Goal: Information Seeking & Learning: Find specific fact

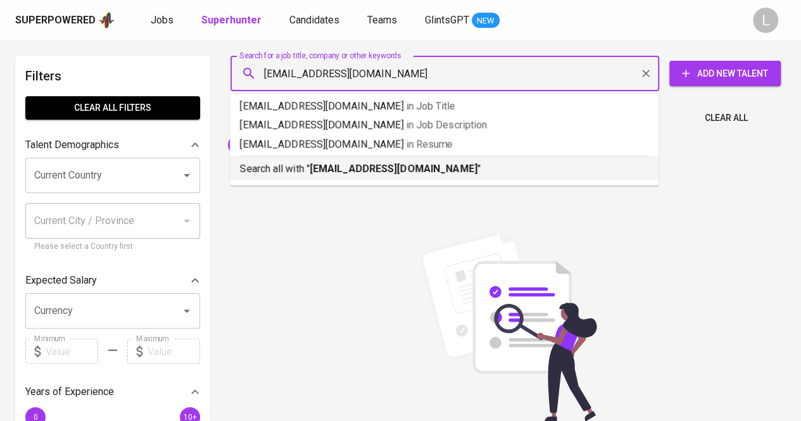
click at [342, 174] on b "[EMAIL_ADDRESS][DOMAIN_NAME]" at bounding box center [394, 169] width 168 height 12
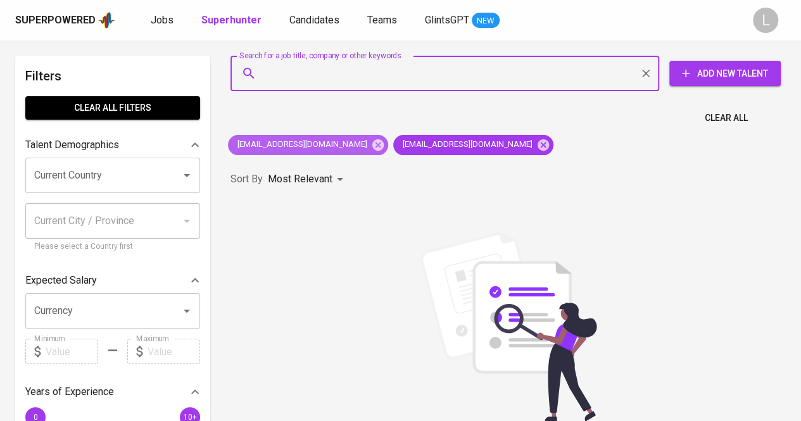
click at [331, 152] on div "[EMAIL_ADDRESS][DOMAIN_NAME]" at bounding box center [308, 145] width 160 height 20
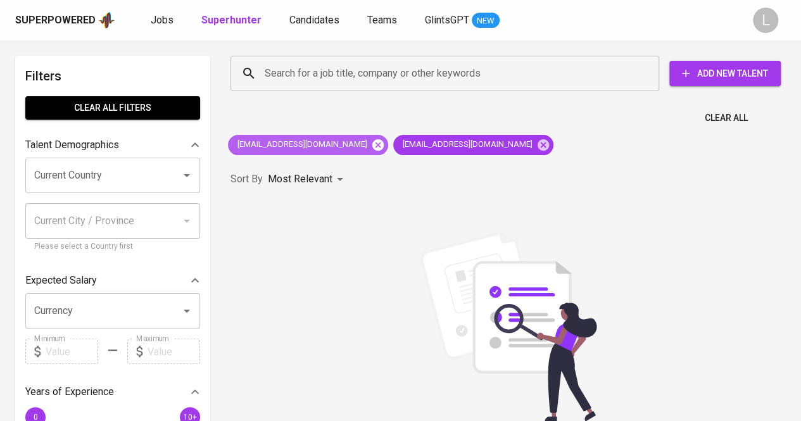
click at [371, 146] on icon at bounding box center [378, 145] width 14 height 14
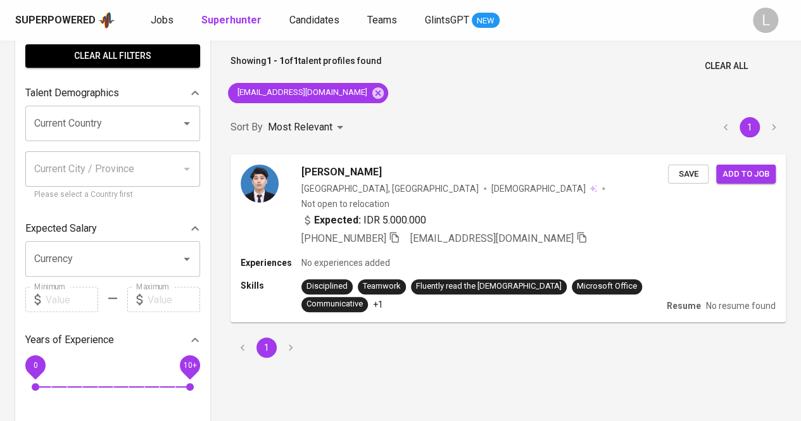
scroll to position [53, 0]
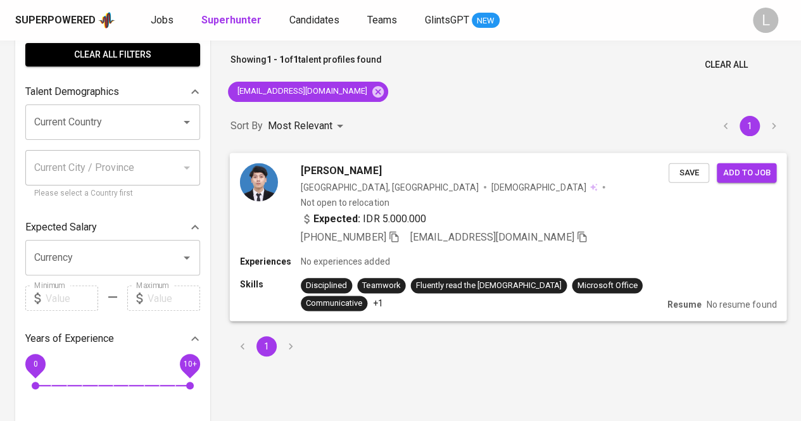
click at [396, 230] on icon "button" at bounding box center [393, 235] width 11 height 11
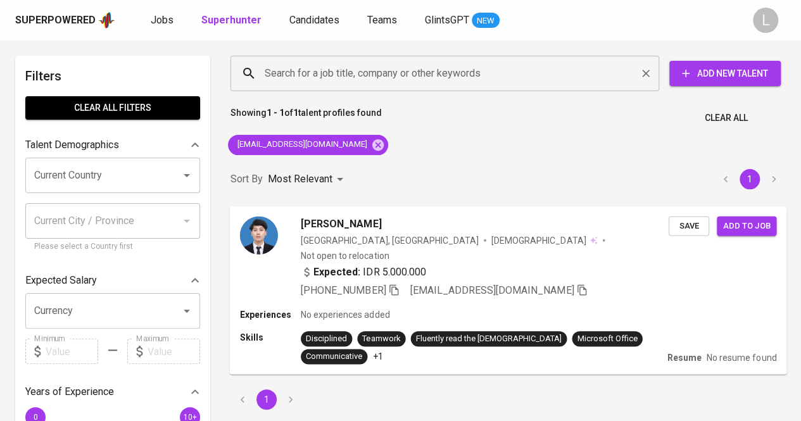
click at [349, 91] on div "Search for a job title, company or other keywords" at bounding box center [444, 73] width 429 height 35
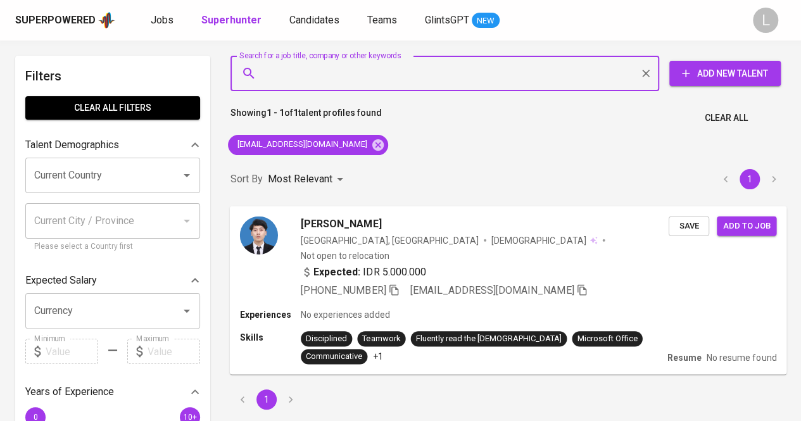
click at [345, 78] on input "Search for a job title, company or other keywords" at bounding box center [447, 73] width 373 height 24
paste input "[EMAIL_ADDRESS][DOMAIN_NAME]"
type input "[EMAIL_ADDRESS][DOMAIN_NAME]"
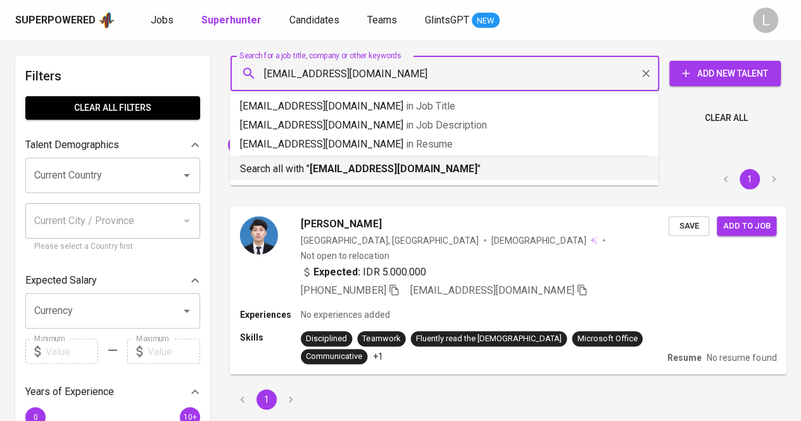
click at [337, 166] on b "[EMAIL_ADDRESS][DOMAIN_NAME]" at bounding box center [394, 169] width 168 height 12
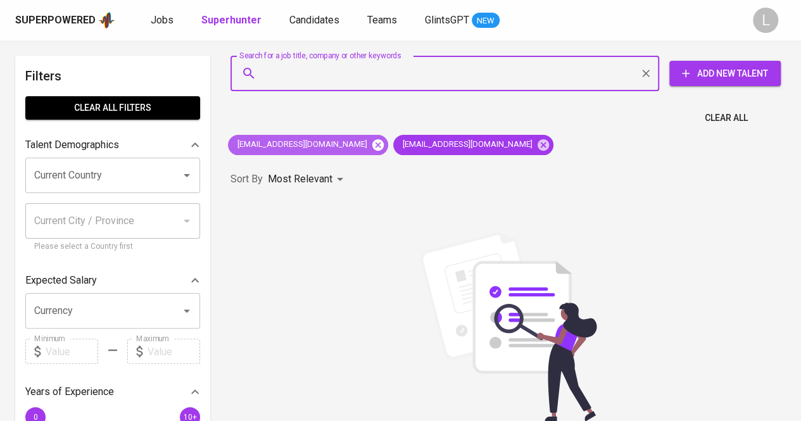
click at [371, 143] on icon at bounding box center [378, 145] width 14 height 14
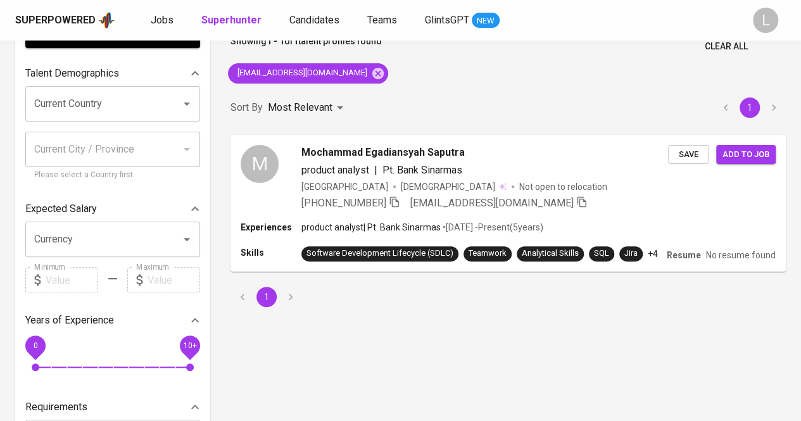
scroll to position [73, 0]
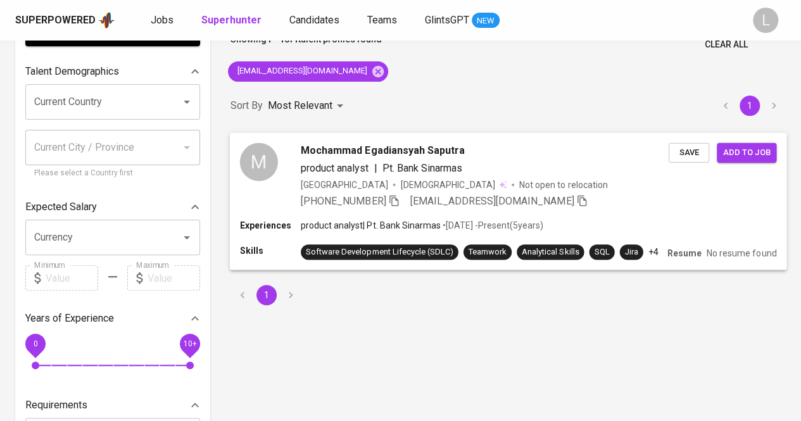
click at [397, 197] on icon "button" at bounding box center [393, 200] width 9 height 11
click at [370, 150] on span "Mochammad Egadiansyah Saputra" at bounding box center [383, 149] width 164 height 15
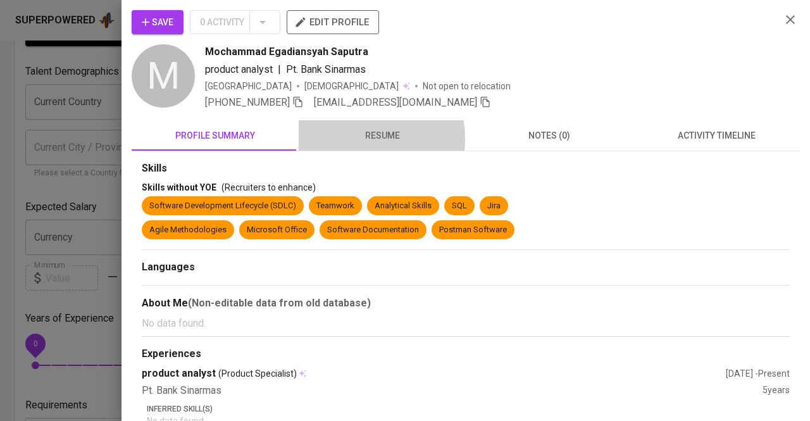
click at [346, 139] on span "resume" at bounding box center [382, 136] width 152 height 16
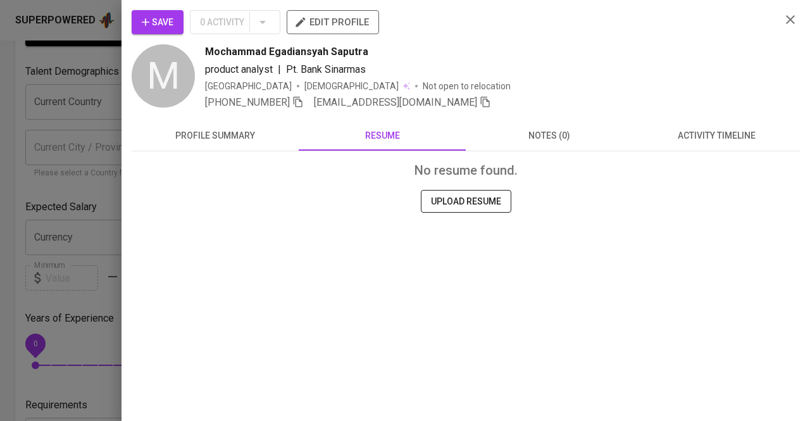
click at [19, 148] on div at bounding box center [405, 210] width 810 height 421
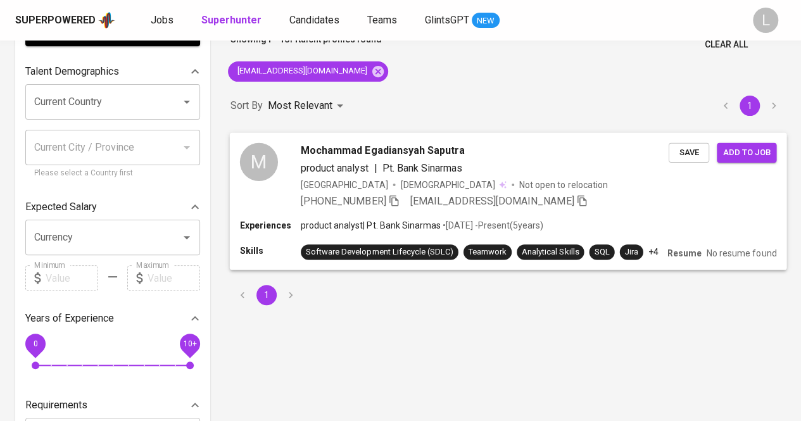
scroll to position [0, 0]
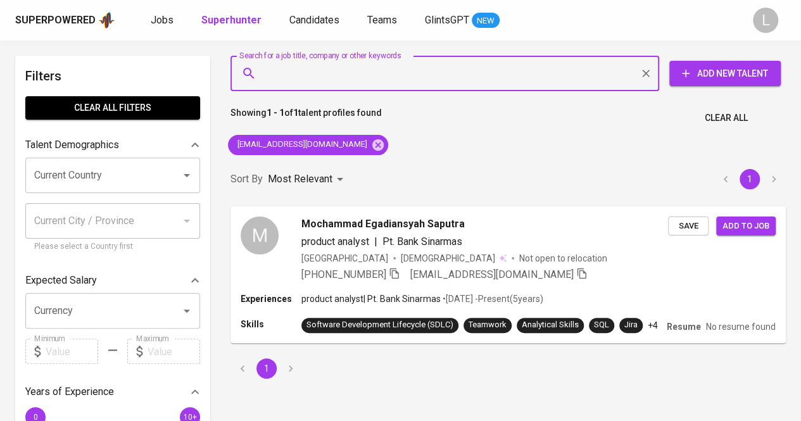
paste input "[EMAIL_ADDRESS][DOMAIN_NAME]"
type input "[EMAIL_ADDRESS][DOMAIN_NAME]"
click at [336, 78] on input "[EMAIL_ADDRESS][DOMAIN_NAME]" at bounding box center [447, 73] width 373 height 24
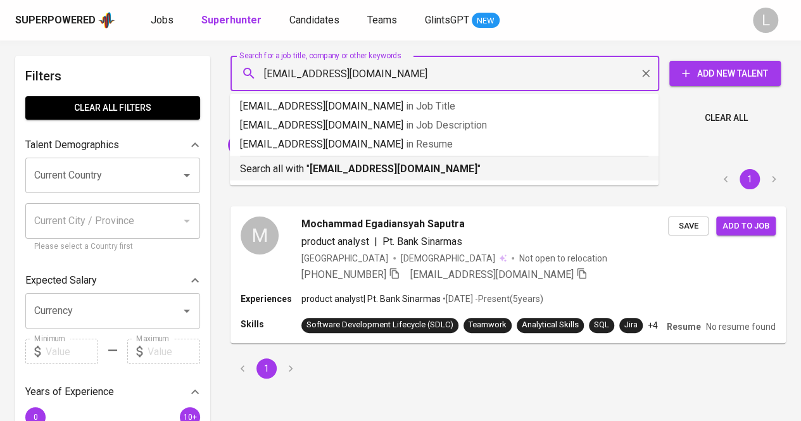
click at [349, 161] on p "Search all with " [EMAIL_ADDRESS][DOMAIN_NAME] "" at bounding box center [444, 168] width 408 height 15
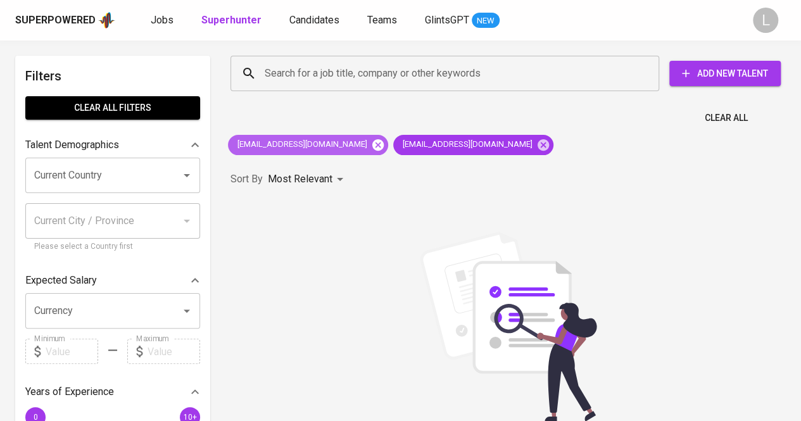
click at [373, 146] on icon at bounding box center [377, 144] width 11 height 11
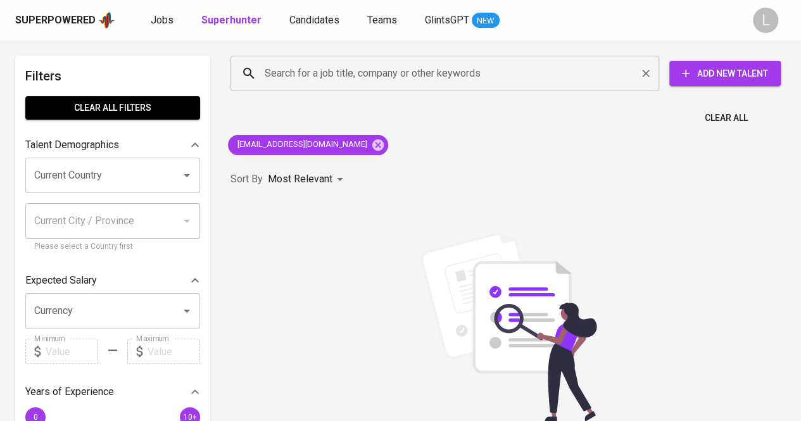
click at [364, 73] on input "Search for a job title, company or other keywords" at bounding box center [447, 73] width 373 height 24
paste input "[EMAIL_ADDRESS][DOMAIN_NAME]"
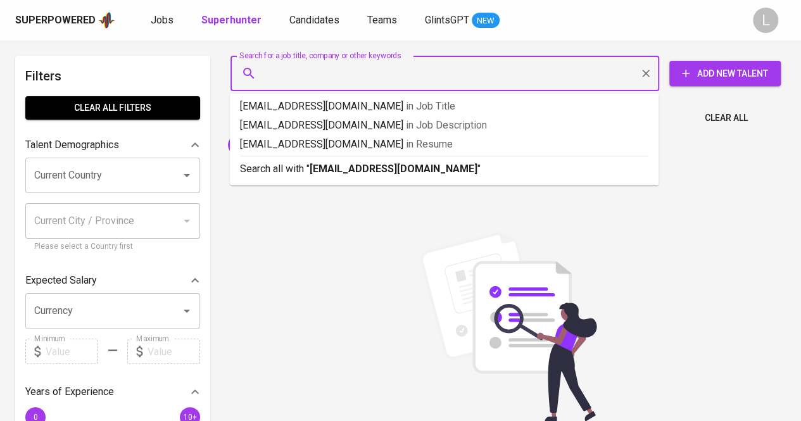
type input "[EMAIL_ADDRESS][DOMAIN_NAME]"
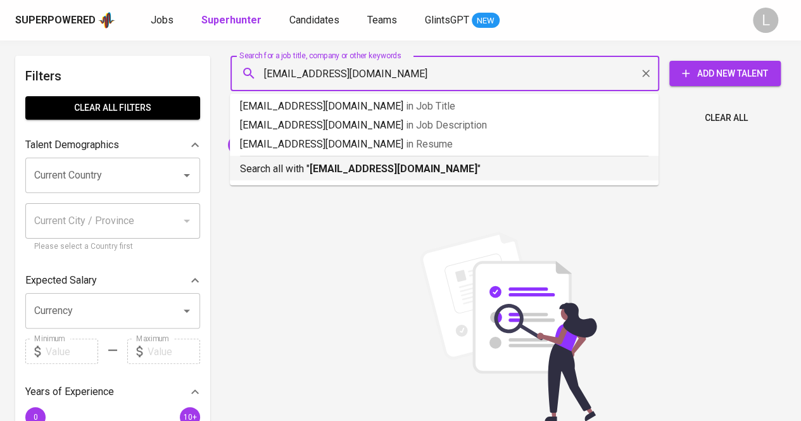
click at [367, 166] on b "[EMAIL_ADDRESS][DOMAIN_NAME]" at bounding box center [394, 169] width 168 height 12
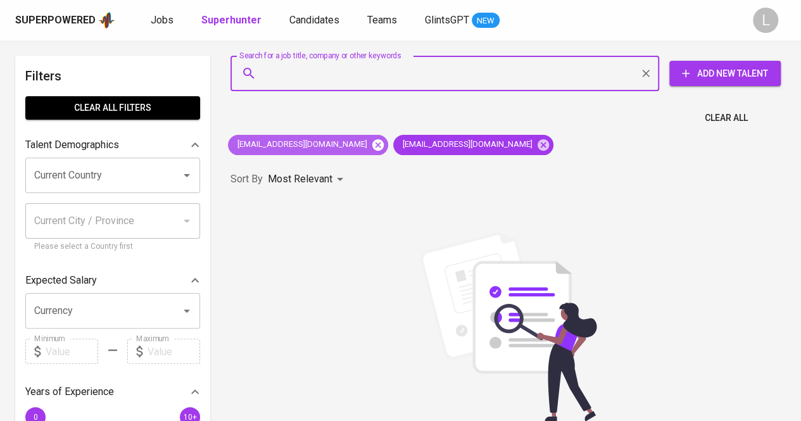
click at [372, 145] on icon at bounding box center [378, 145] width 14 height 14
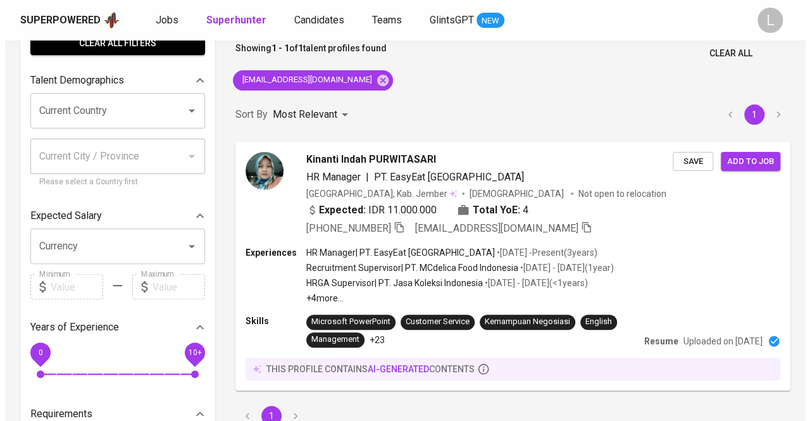
scroll to position [66, 0]
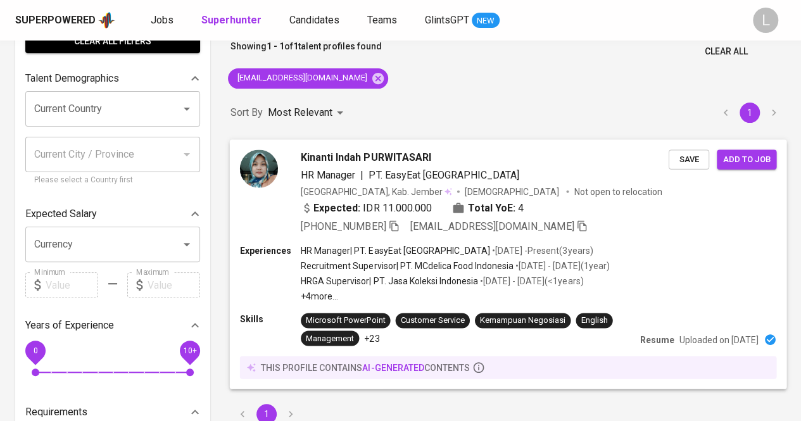
click at [398, 223] on icon "button" at bounding box center [393, 225] width 11 height 11
click at [368, 156] on span "Kinanti Indah PURWITASARI" at bounding box center [366, 156] width 130 height 15
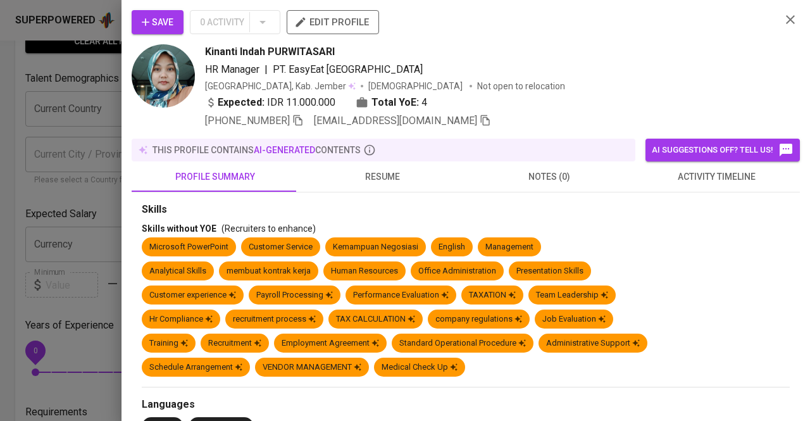
click at [379, 169] on span "resume" at bounding box center [382, 177] width 152 height 16
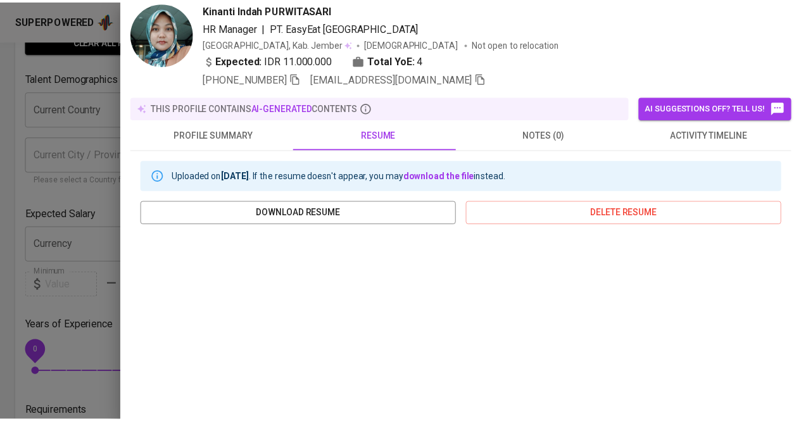
scroll to position [0, 0]
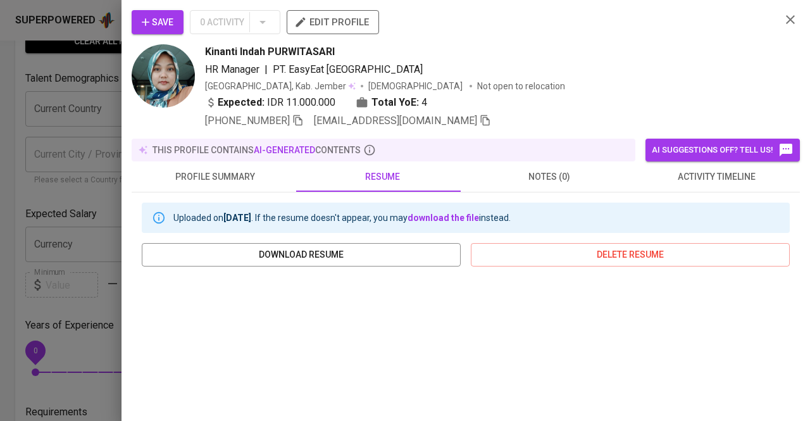
click at [99, 126] on div at bounding box center [405, 210] width 810 height 421
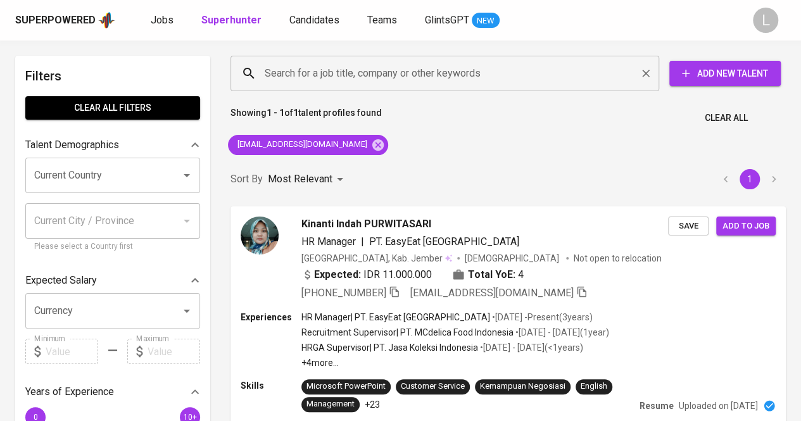
paste input "[EMAIL_ADDRESS][DOMAIN_NAME]"
type input "[EMAIL_ADDRESS][DOMAIN_NAME]"
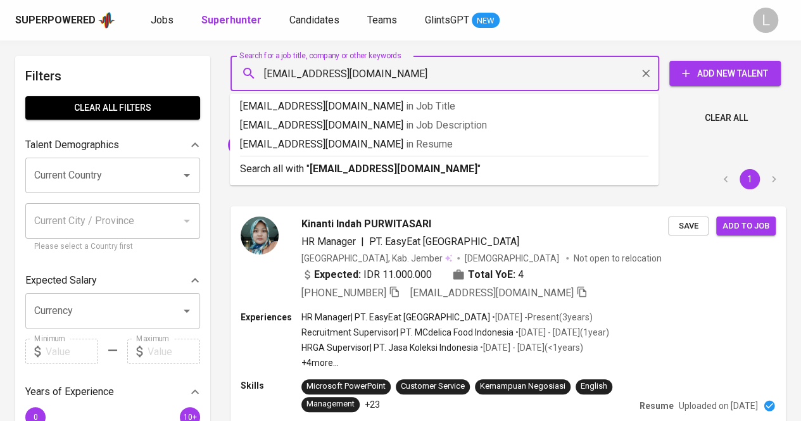
click at [384, 78] on input "[EMAIL_ADDRESS][DOMAIN_NAME]" at bounding box center [447, 73] width 373 height 24
click at [385, 166] on b "[EMAIL_ADDRESS][DOMAIN_NAME]" at bounding box center [394, 169] width 168 height 12
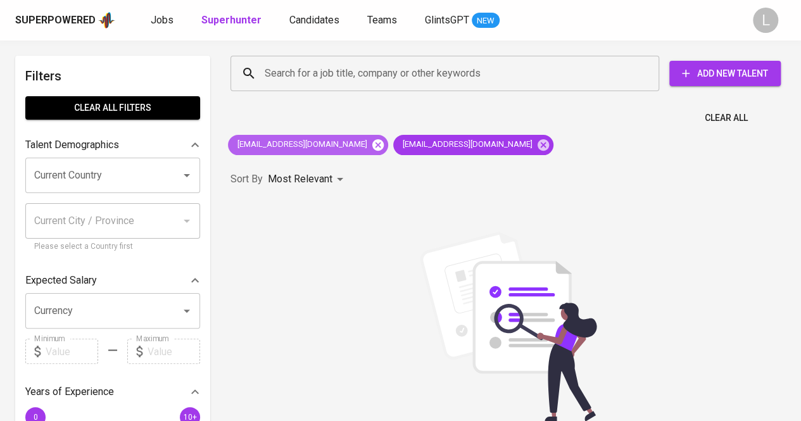
click at [377, 148] on icon at bounding box center [377, 144] width 11 height 11
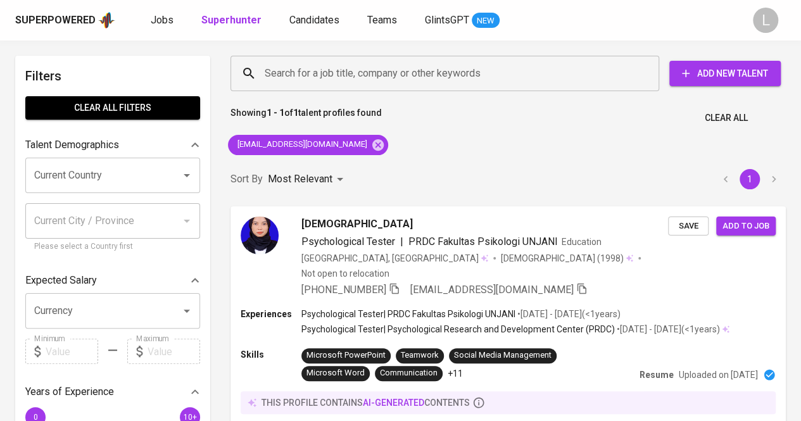
scroll to position [62, 0]
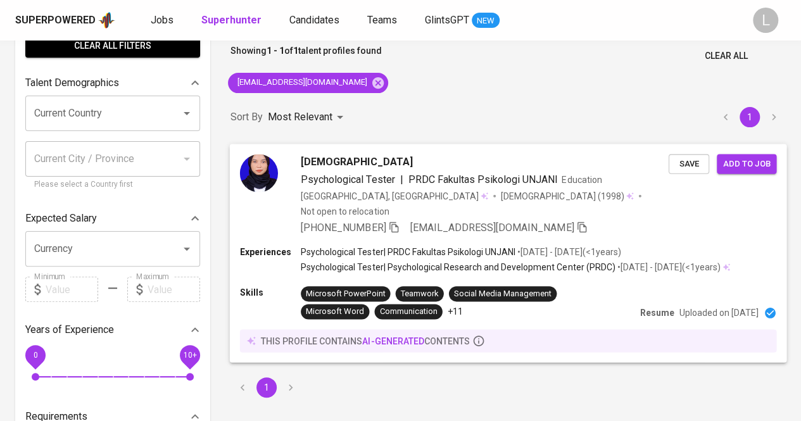
click at [395, 222] on icon "button" at bounding box center [393, 227] width 9 height 11
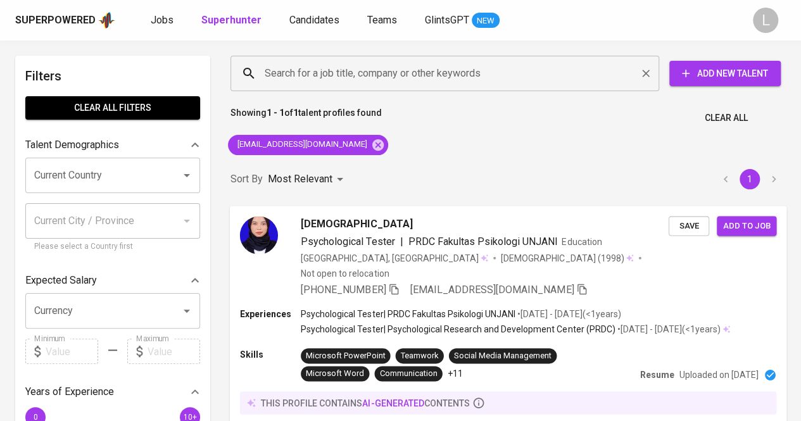
paste input "[PERSON_NAME][EMAIL_ADDRESS][DOMAIN_NAME]"
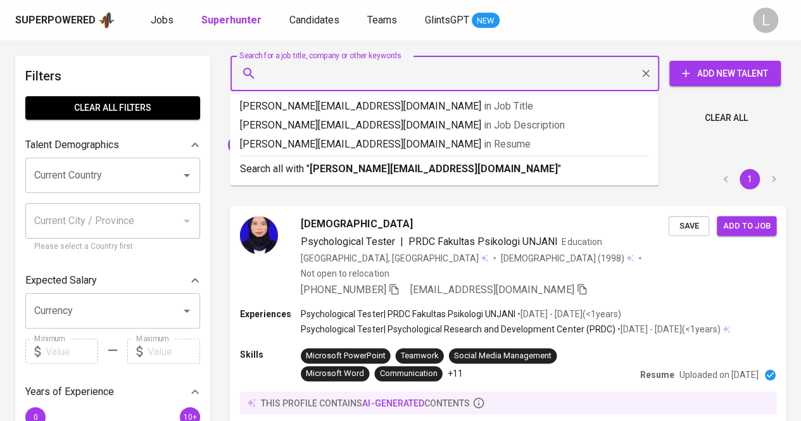
type input "[PERSON_NAME][EMAIL_ADDRESS][DOMAIN_NAME]"
click at [327, 75] on input "[PERSON_NAME][EMAIL_ADDRESS][DOMAIN_NAME]" at bounding box center [447, 73] width 373 height 24
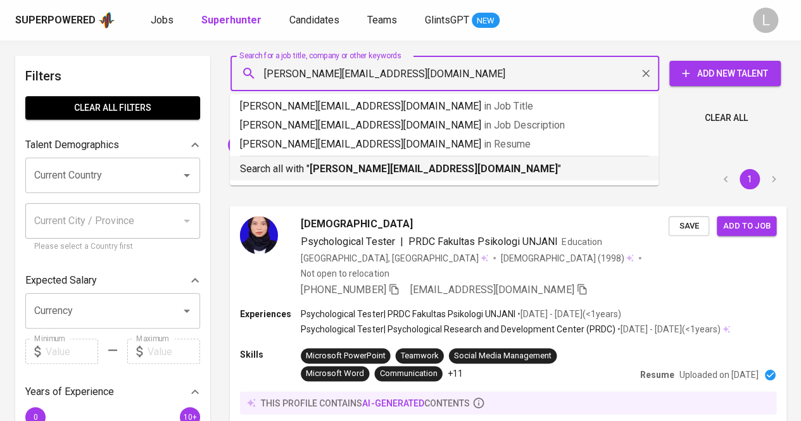
click at [323, 164] on b "[PERSON_NAME][EMAIL_ADDRESS][DOMAIN_NAME]" at bounding box center [434, 169] width 248 height 12
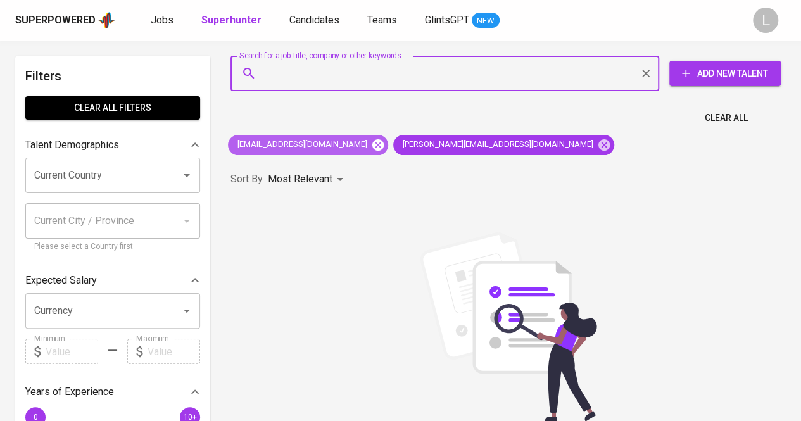
click at [372, 140] on icon at bounding box center [377, 144] width 11 height 11
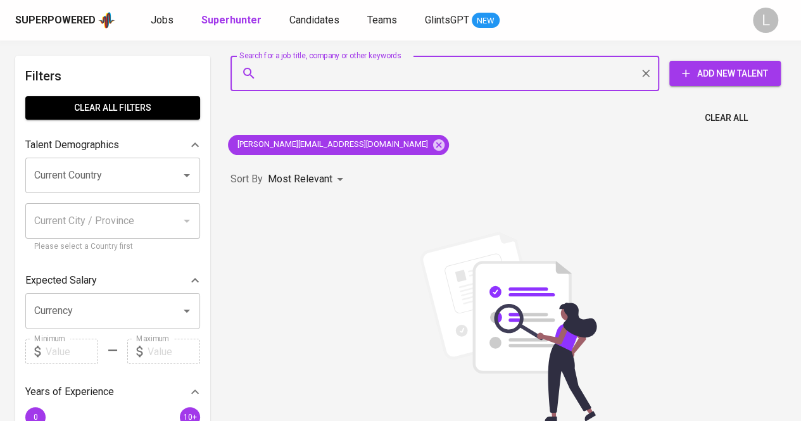
click at [367, 61] on input "Search for a job title, company or other keywords" at bounding box center [447, 73] width 373 height 24
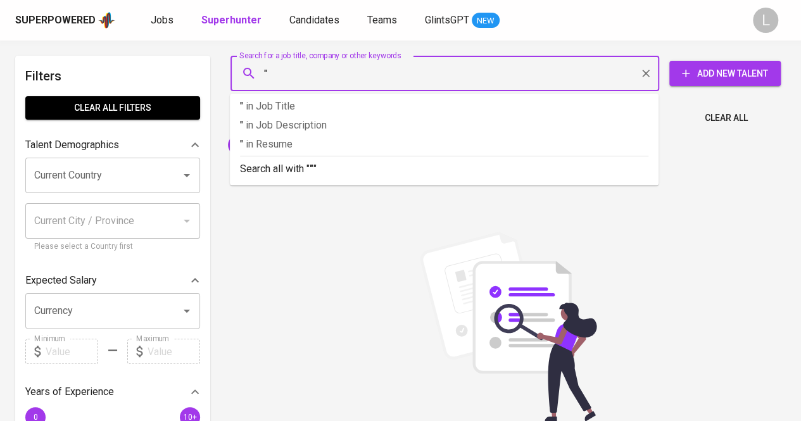
paste input "Apriano Benget Purba"
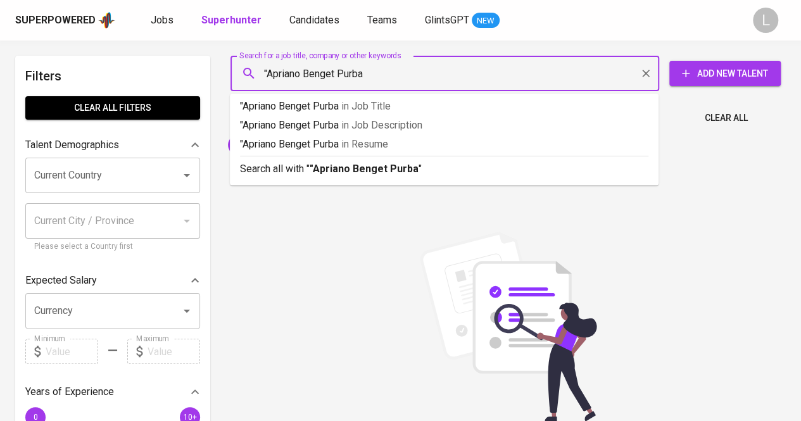
type input ""Apriano Benget Purba""
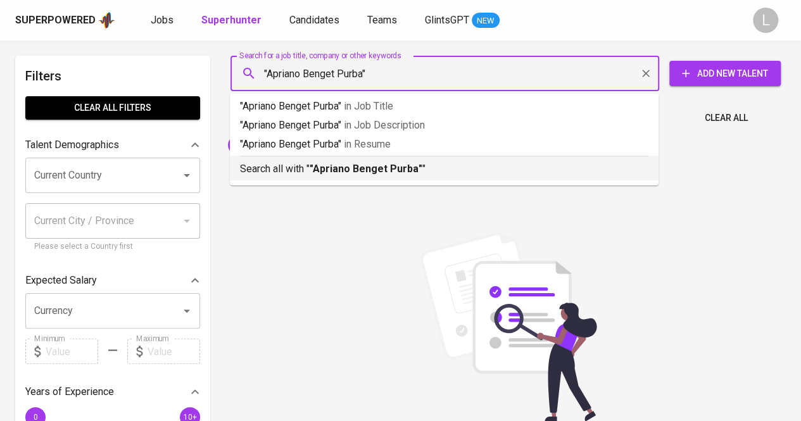
click at [325, 175] on b ""Apriano Benget Purba"" at bounding box center [366, 169] width 113 height 12
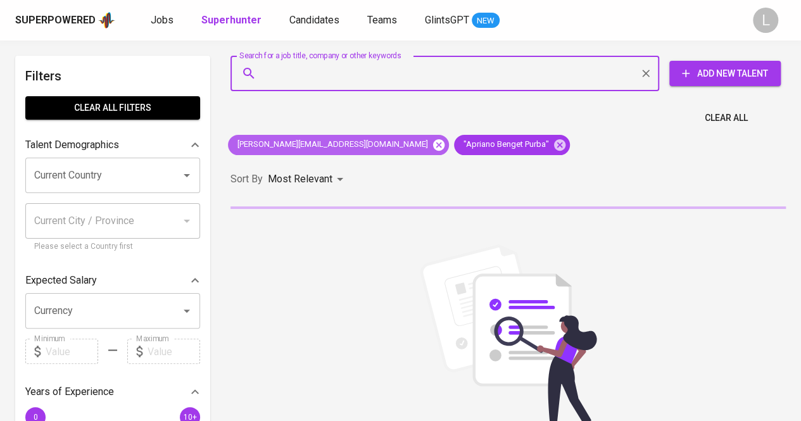
click at [433, 146] on icon at bounding box center [438, 144] width 11 height 11
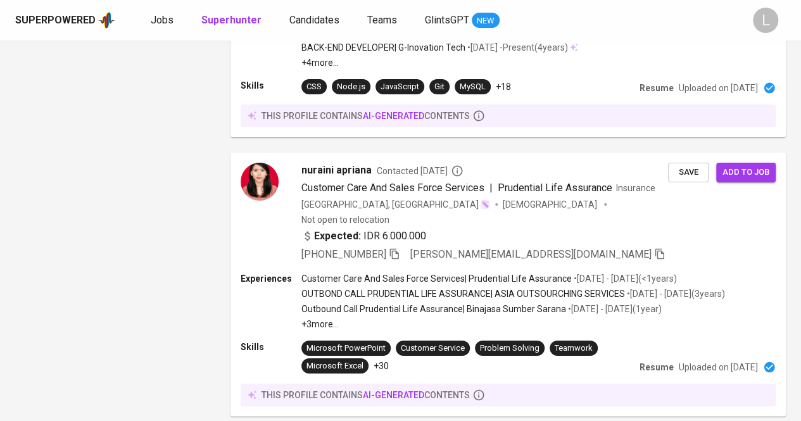
scroll to position [2094, 0]
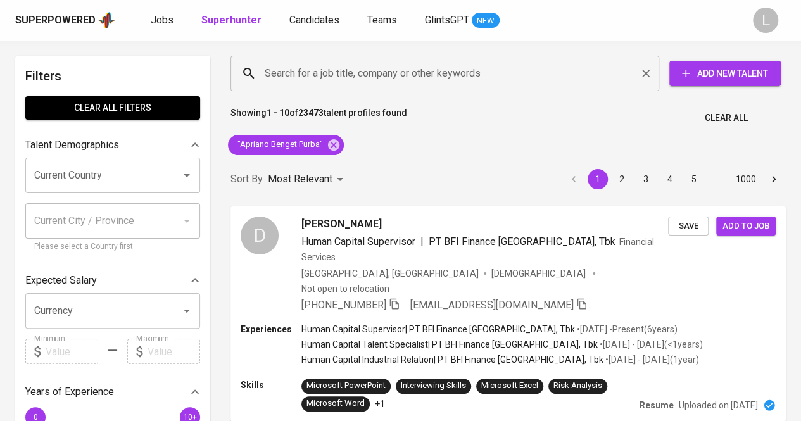
click at [352, 61] on div "Search for a job title, company or other keywords" at bounding box center [444, 73] width 429 height 35
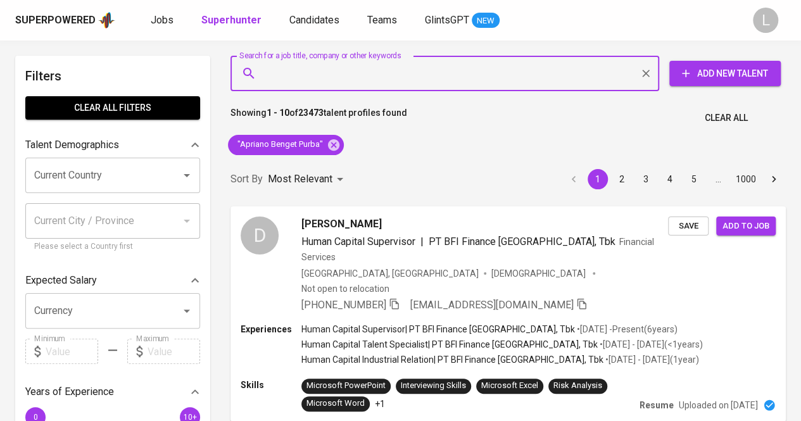
paste input "roroh.nurhayati@gmail.com"
type input "roroh.nurhayati@gmail.com"
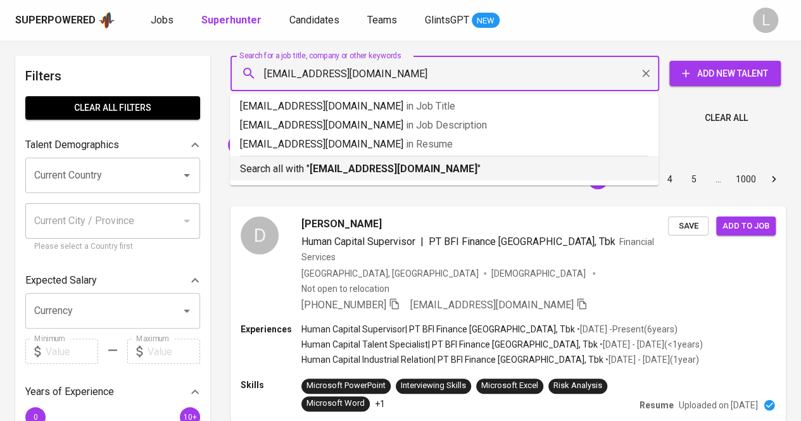
click at [320, 165] on b "roroh.nurhayati@gmail.com" at bounding box center [394, 169] width 168 height 12
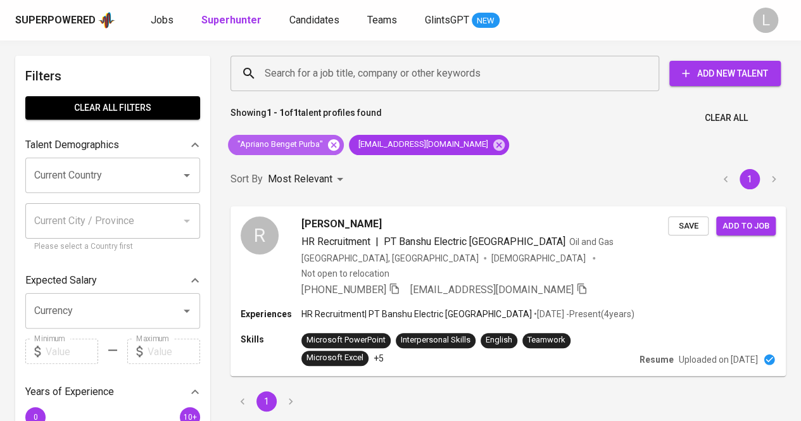
click at [336, 141] on icon at bounding box center [333, 144] width 11 height 11
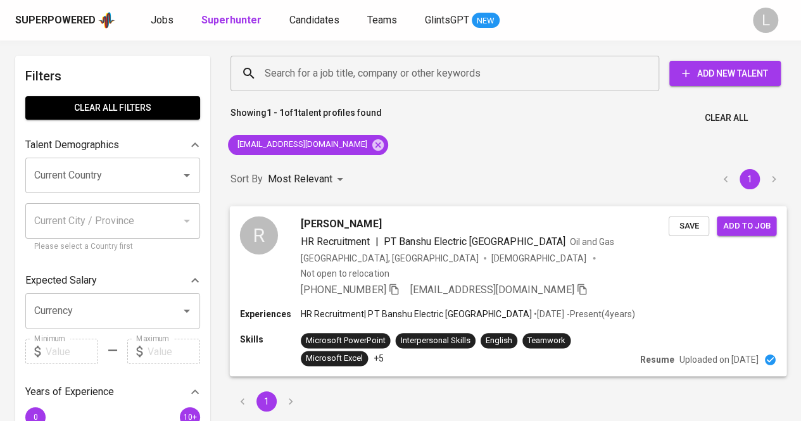
click at [398, 283] on icon "button" at bounding box center [393, 288] width 11 height 11
click at [344, 78] on input "Search for a job title, company or other keywords" at bounding box center [447, 73] width 373 height 24
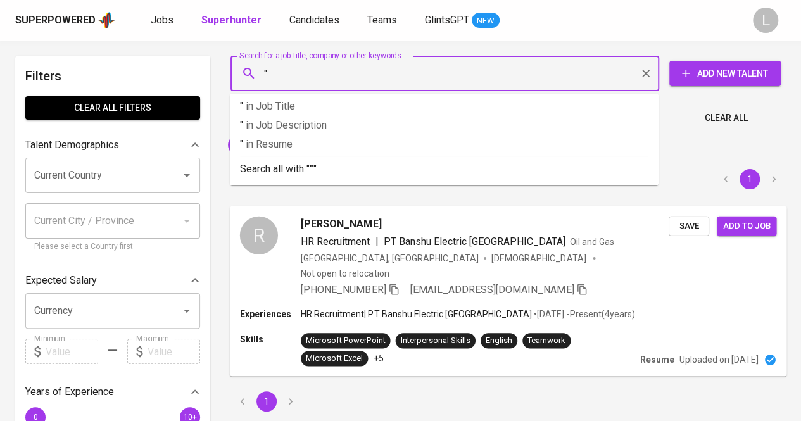
paste input "Hasyyati Razanah Yusadek"
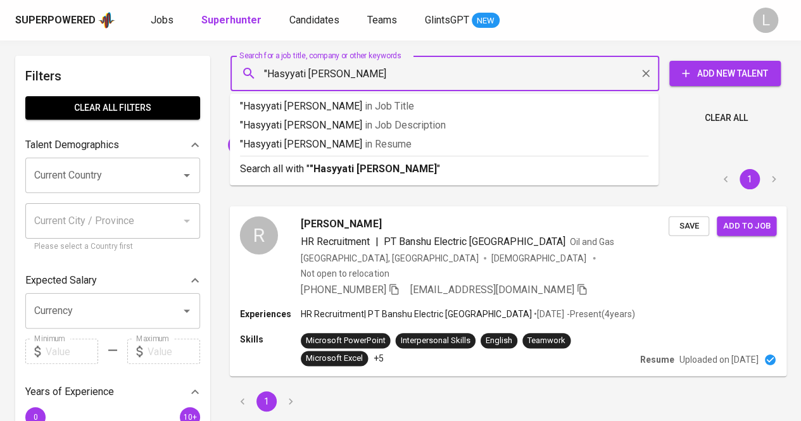
type input ""Hasyyati Razanah Yusadek""
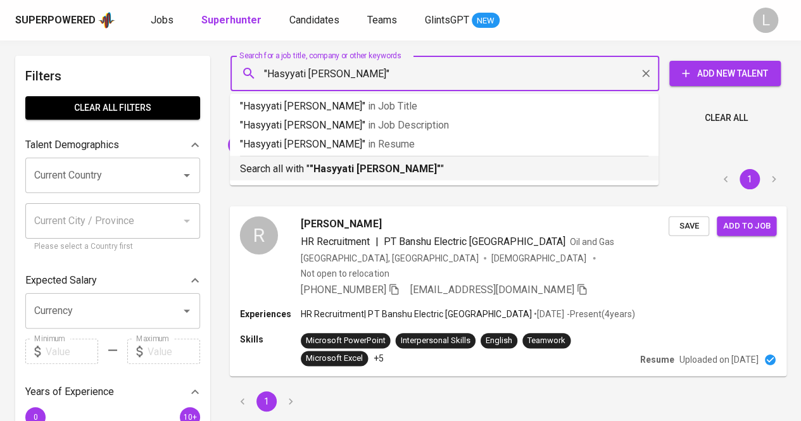
click at [351, 163] on b ""Hasyyati Razanah Yusadek"" at bounding box center [375, 169] width 131 height 12
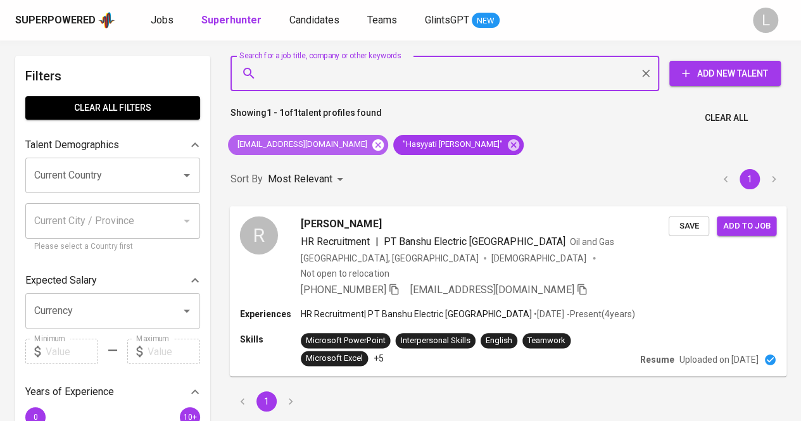
click at [372, 149] on icon at bounding box center [377, 144] width 11 height 11
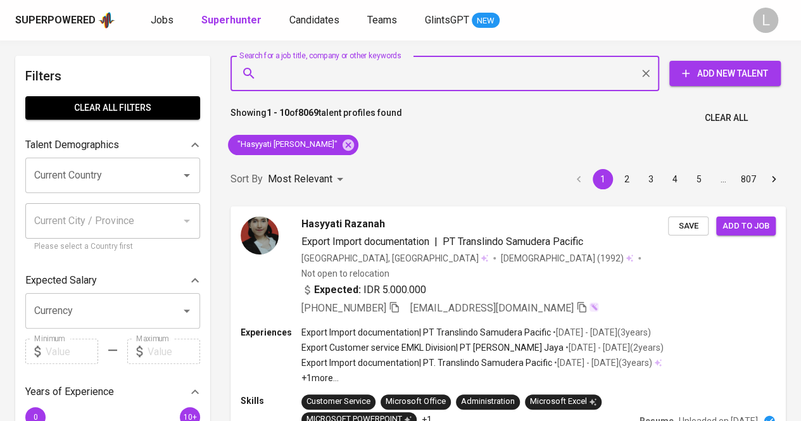
click at [308, 74] on input "Search for a job title, company or other keywords" at bounding box center [447, 73] width 373 height 24
paste input "harazanah"
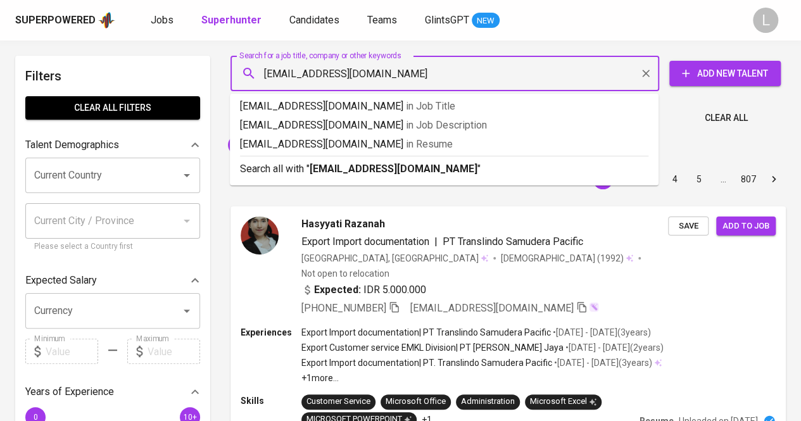
type input "harazanah@gmail.com"
click at [309, 176] on p "Search all with " harazanah@gmail.com "" at bounding box center [444, 168] width 408 height 15
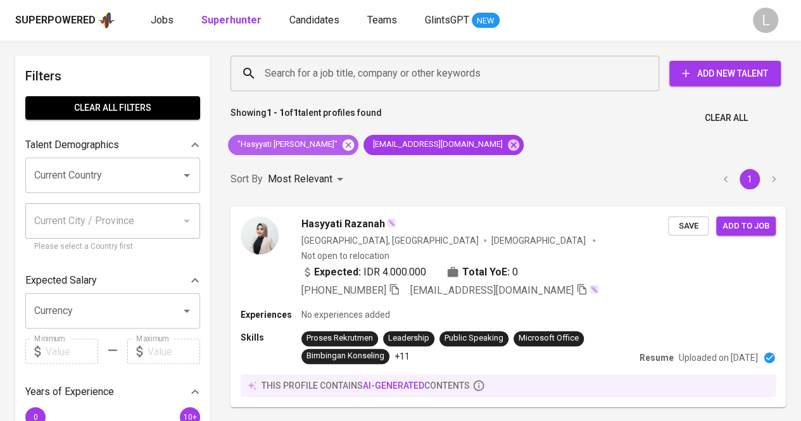
click at [349, 146] on icon at bounding box center [347, 144] width 11 height 11
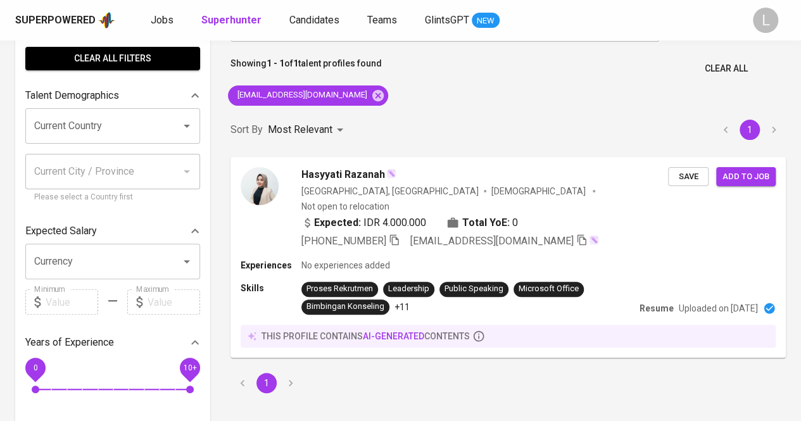
scroll to position [51, 0]
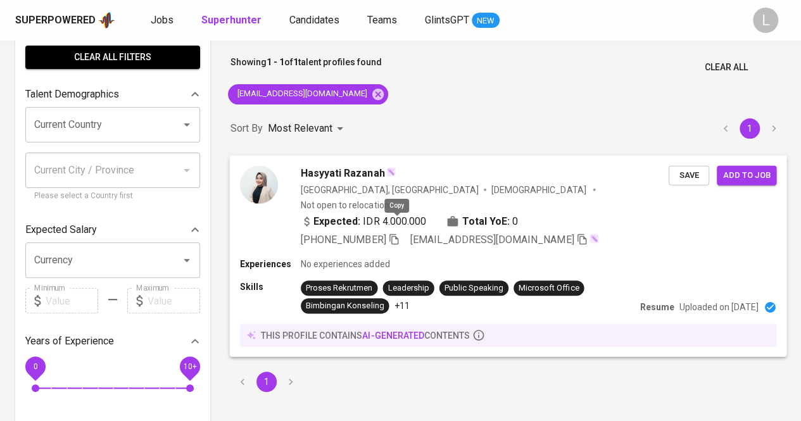
click at [398, 234] on icon "button" at bounding box center [393, 239] width 9 height 11
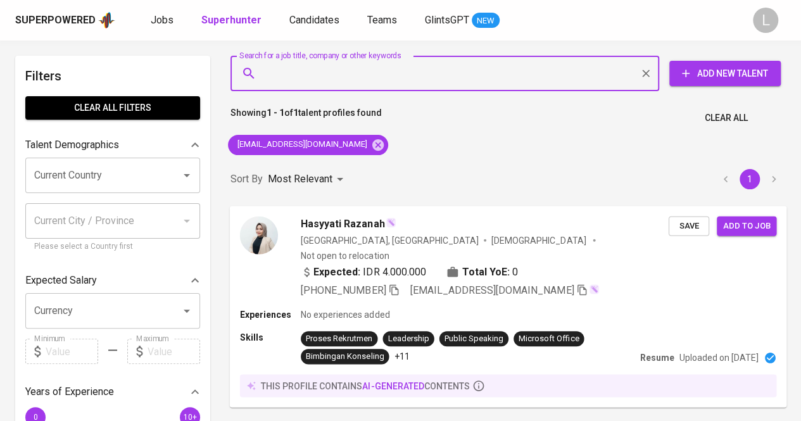
click at [355, 77] on input "Search for a job title, company or other keywords" at bounding box center [447, 73] width 373 height 24
paste input "dianratnasuminar15@gmail.com"
type input "dianratnasuminar15@gmail.com"
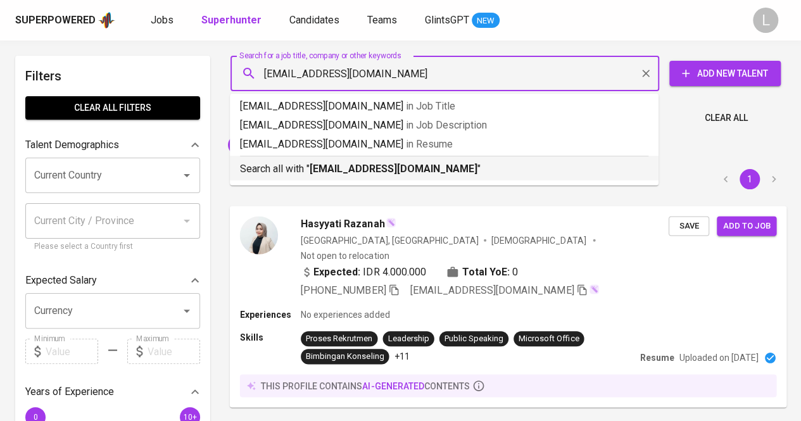
click at [356, 173] on b "dianratnasuminar15@gmail.com" at bounding box center [394, 169] width 168 height 12
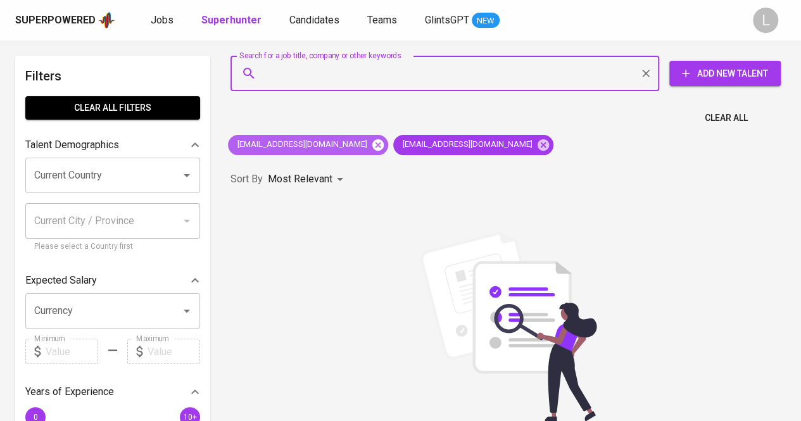
click at [372, 142] on icon at bounding box center [377, 144] width 11 height 11
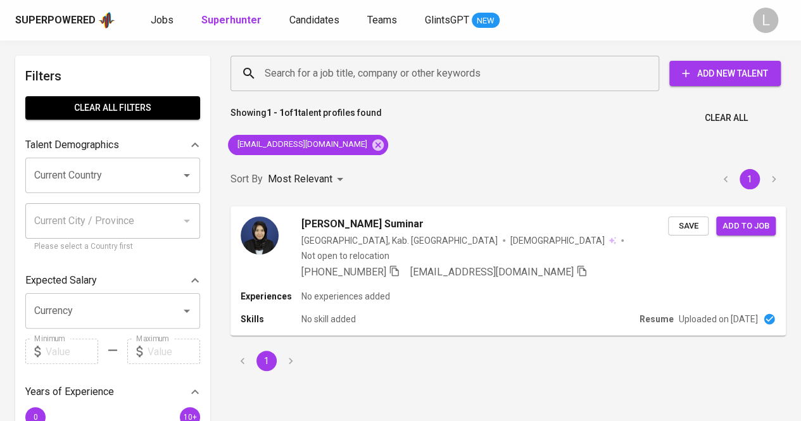
scroll to position [127, 0]
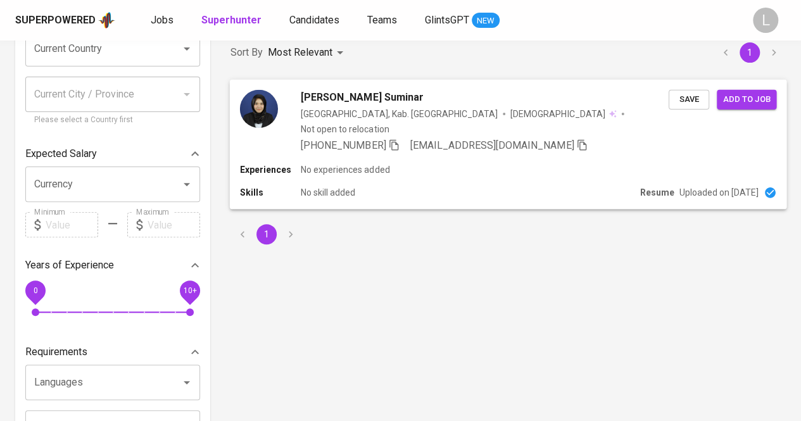
click at [360, 99] on span "Dian Ratna Suminar" at bounding box center [362, 96] width 123 height 15
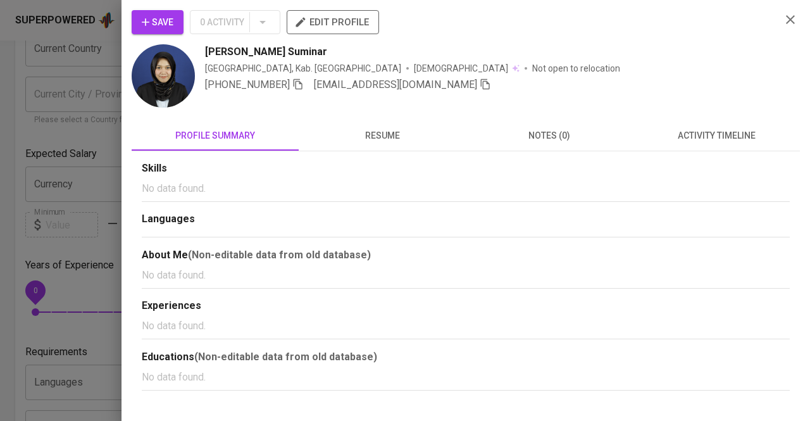
click at [383, 128] on span "resume" at bounding box center [382, 136] width 152 height 16
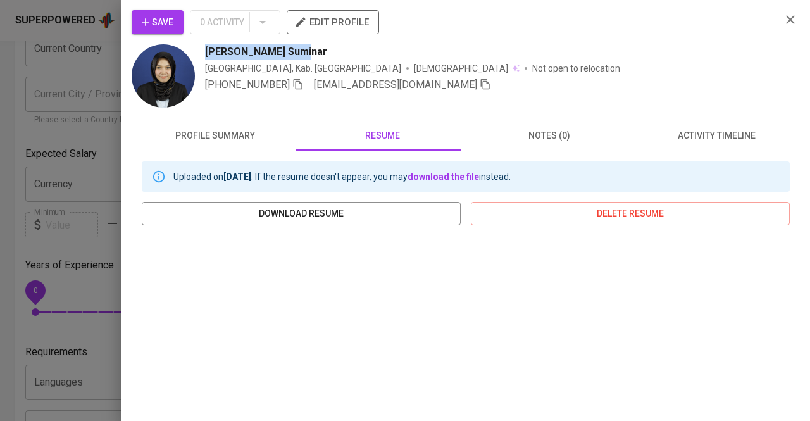
drag, startPoint x: 192, startPoint y: 44, endPoint x: 324, endPoint y: 54, distance: 132.1
click at [324, 54] on div "Dian Ratna Suminar Indonesia, Kab. Karawang Female Not open to relocation +62 8…" at bounding box center [451, 77] width 639 height 66
click at [303, 89] on icon "button" at bounding box center [298, 84] width 9 height 11
click at [69, 120] on div at bounding box center [405, 210] width 810 height 421
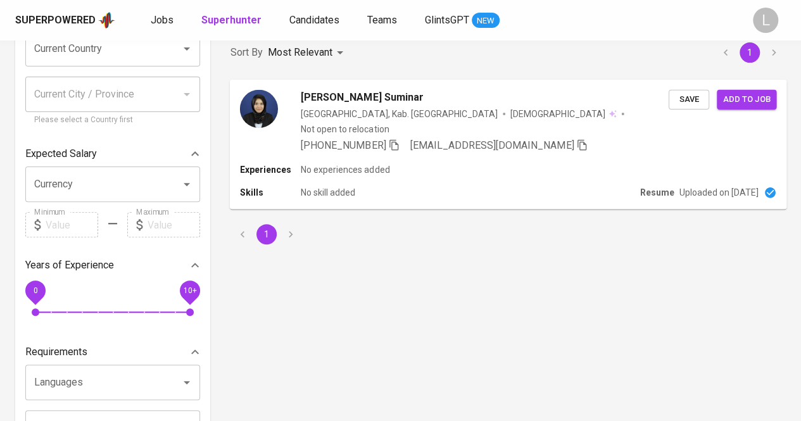
scroll to position [0, 0]
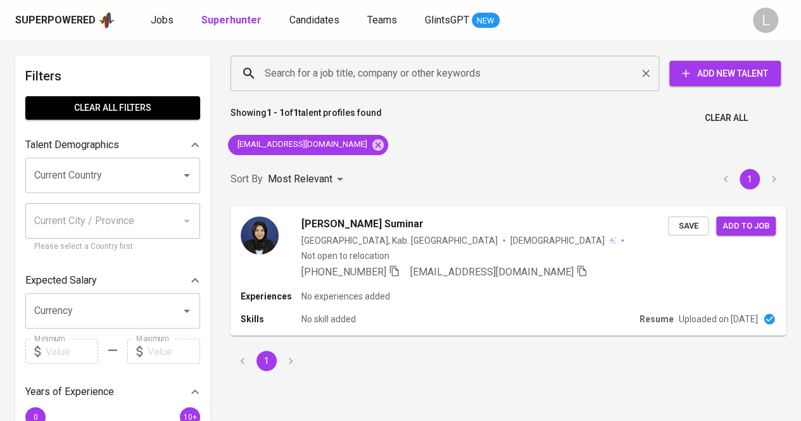
click at [373, 74] on input "Search for a job title, company or other keywords" at bounding box center [447, 73] width 373 height 24
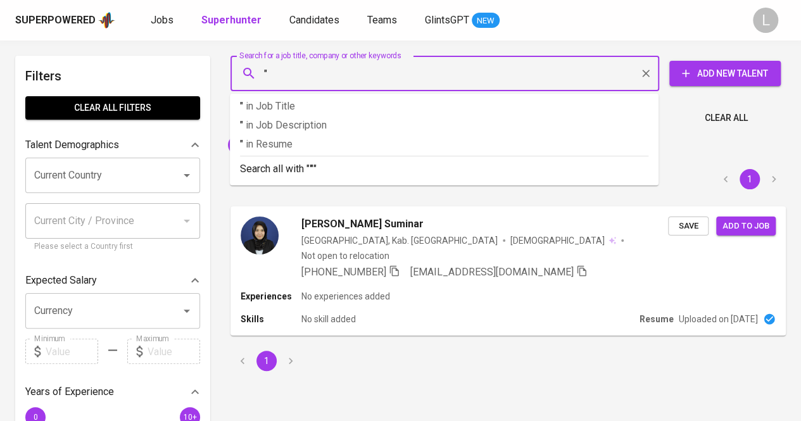
paste input "Rahmattavira Wanudya Ananpurhandita"
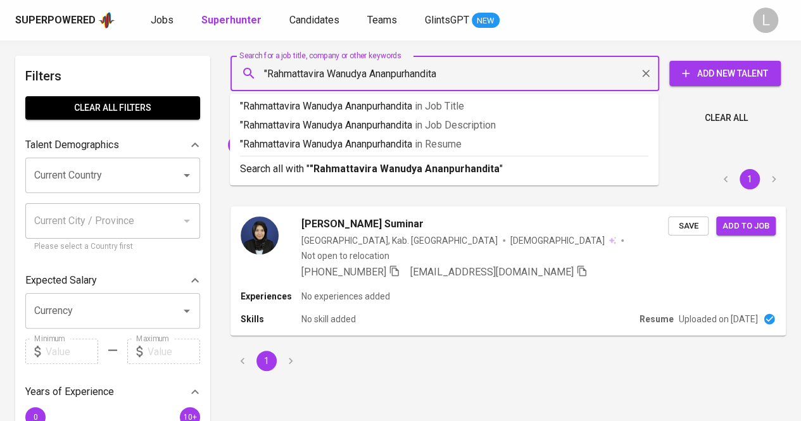
type input ""Rahmattavira Wanudya Ananpurhandita""
click at [362, 168] on b ""Rahmattavira Wanudya Ananpurhandita"" at bounding box center [407, 169] width 194 height 12
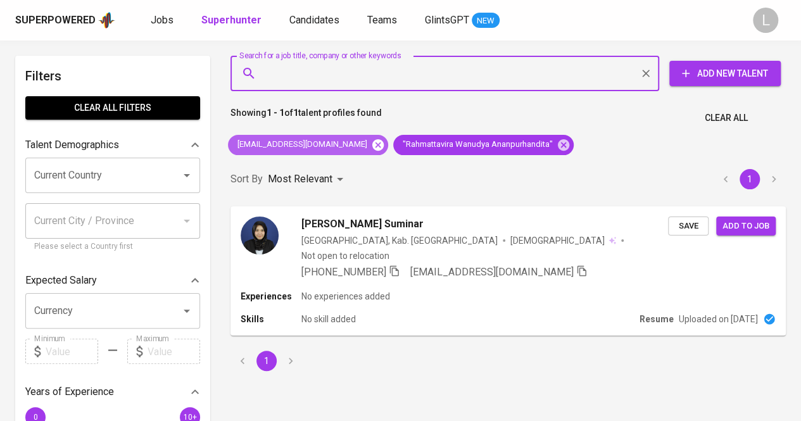
click at [371, 146] on icon at bounding box center [378, 145] width 14 height 14
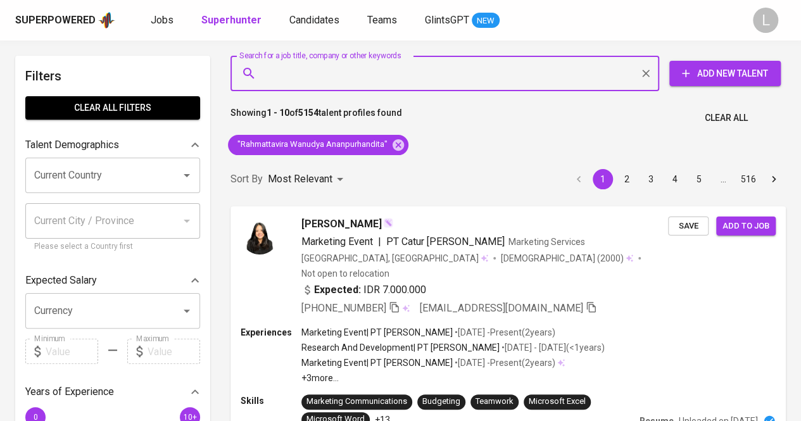
click at [370, 82] on input "Search for a job title, company or other keywords" at bounding box center [447, 73] width 373 height 24
paste input "khesiaaurora22@gmail.com"
type input "khesiaaurora22@gmail.com"
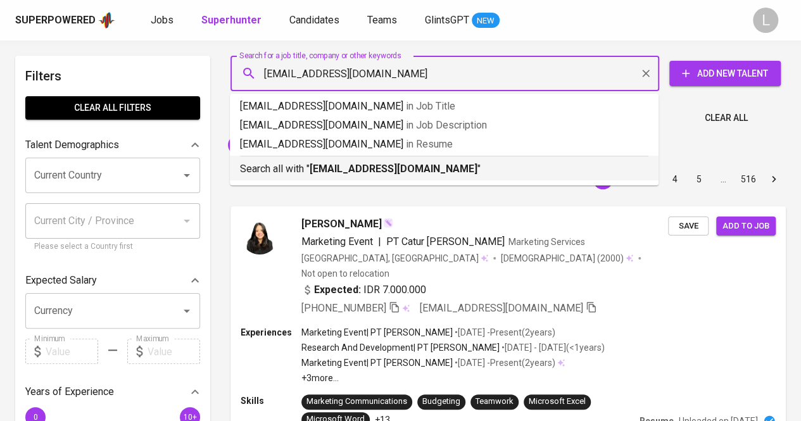
click at [345, 165] on b "khesiaaurora22@gmail.com" at bounding box center [394, 169] width 168 height 12
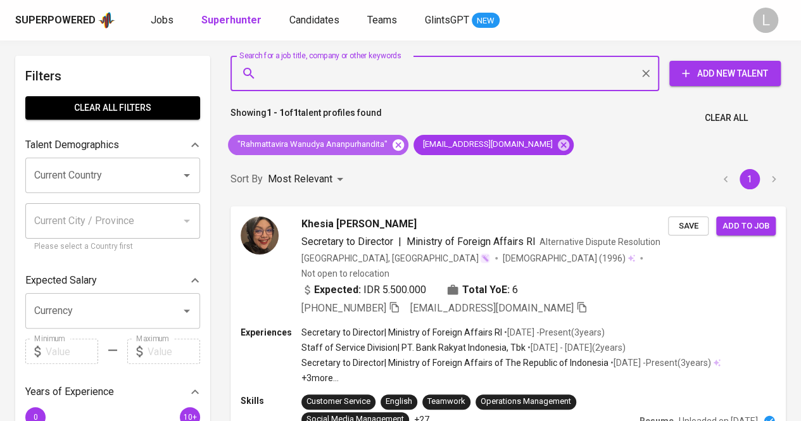
click at [398, 148] on icon at bounding box center [397, 144] width 11 height 11
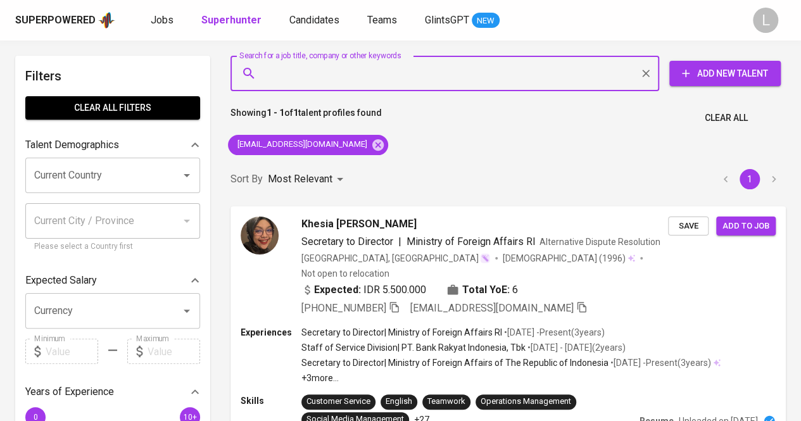
paste input "syahizaazzahra@gmail.com"
click at [346, 63] on input "Search for a job title, company or other keywords" at bounding box center [447, 73] width 373 height 24
type input "syahizaazzahra@gmail.com"
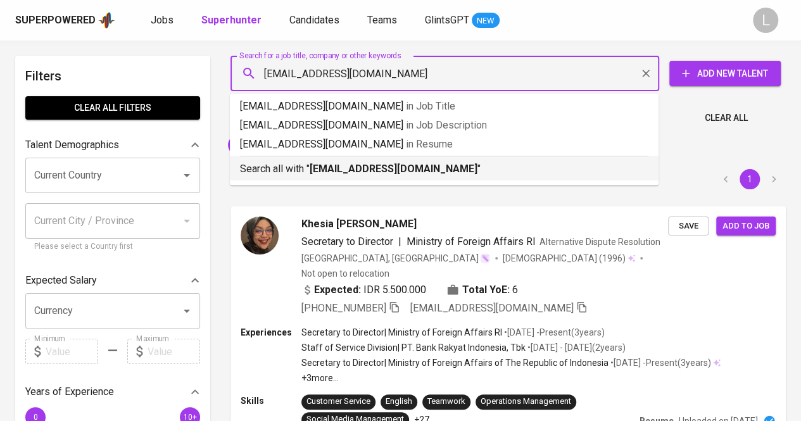
click at [371, 172] on b "syahizaazzahra@gmail.com" at bounding box center [394, 169] width 168 height 12
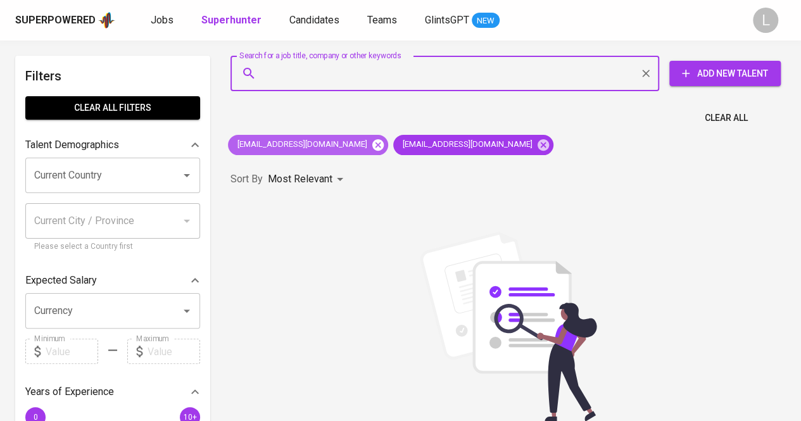
click at [372, 145] on icon at bounding box center [377, 144] width 11 height 11
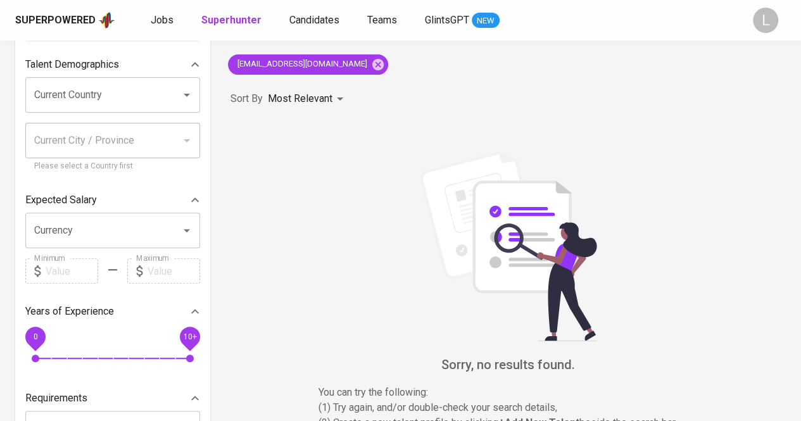
scroll to position [81, 0]
